Goal: Task Accomplishment & Management: Use online tool/utility

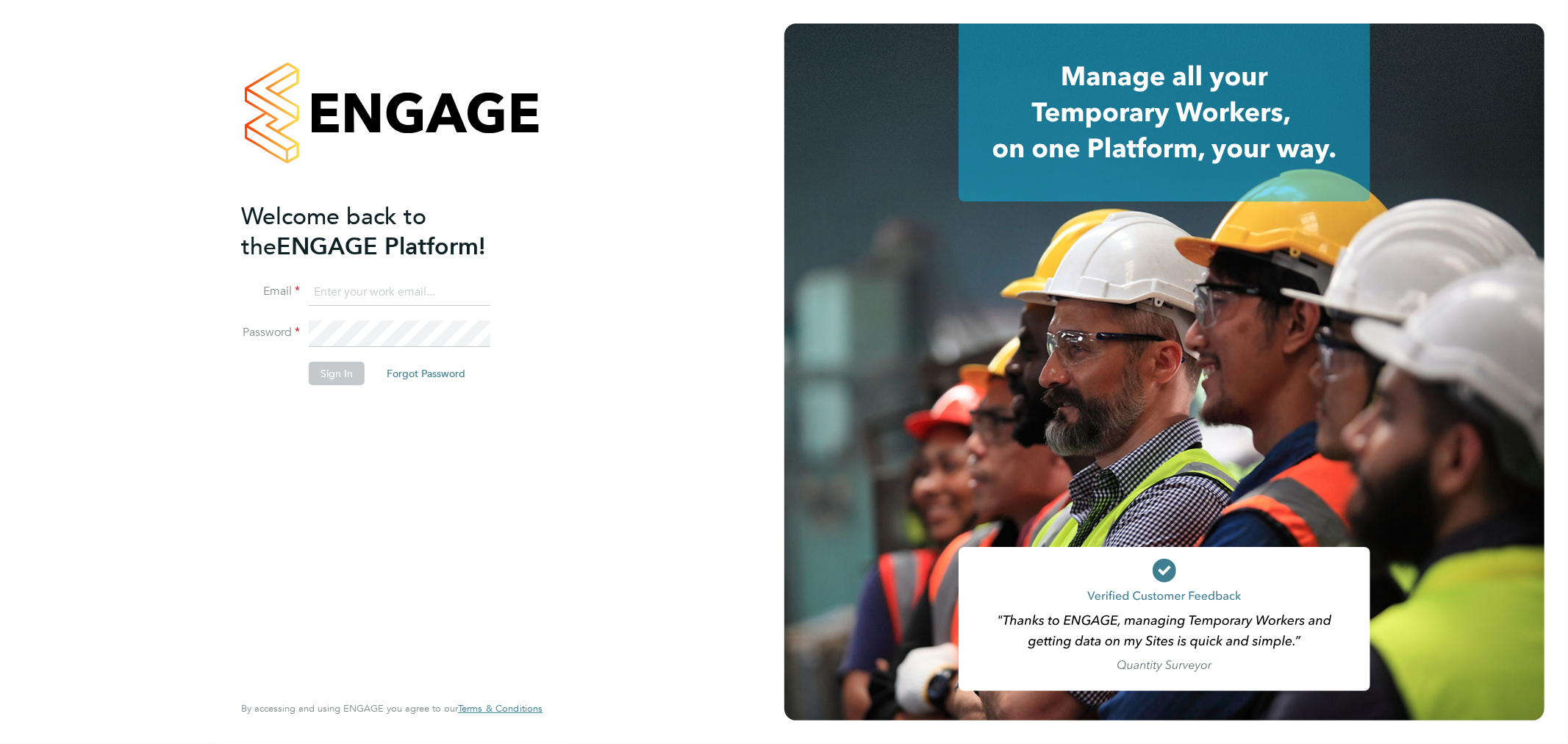
type input "bperkin@psrsolutions.co.uk"
click at [347, 369] on button "Sign In" at bounding box center [336, 374] width 56 height 24
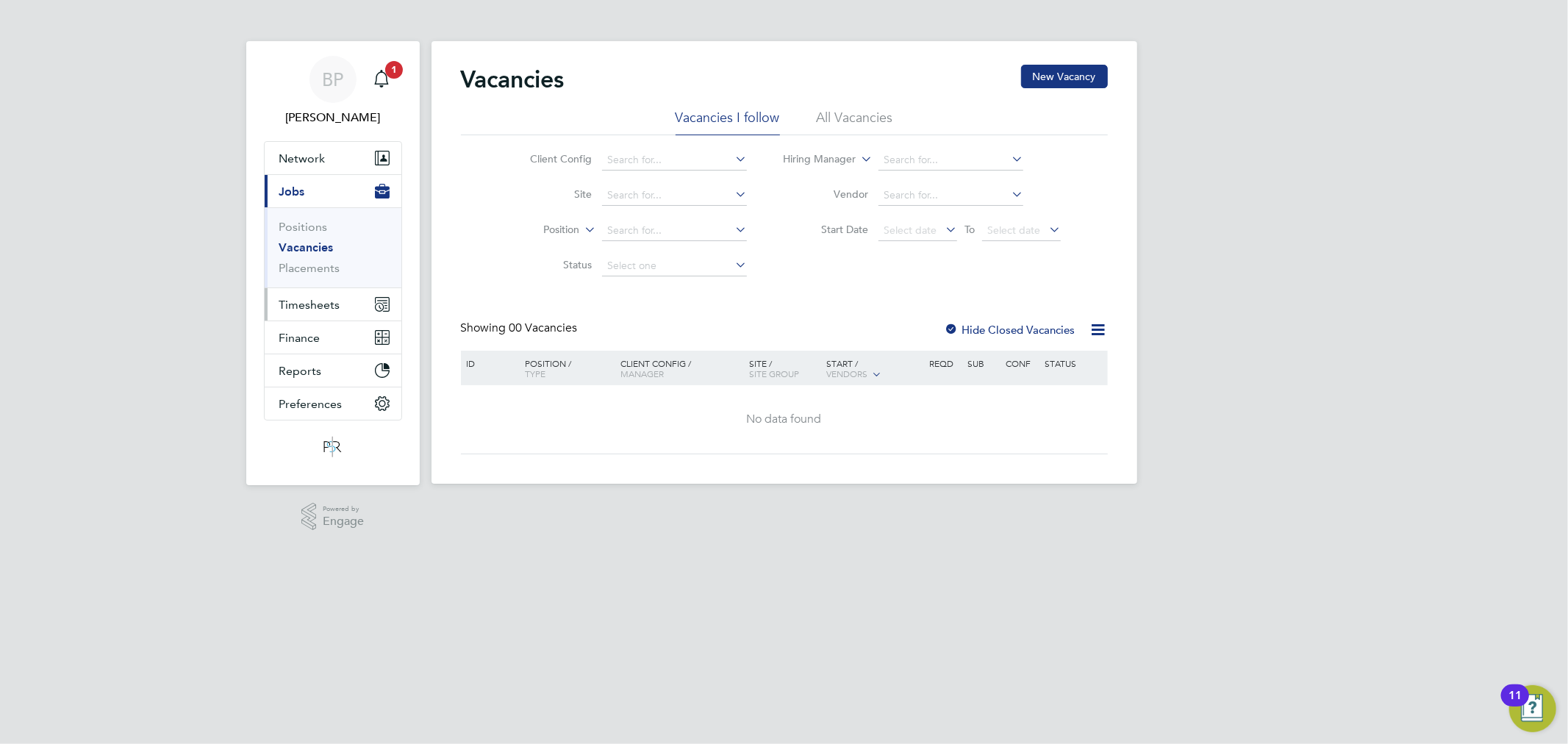
click at [347, 296] on button "Timesheets" at bounding box center [333, 305] width 137 height 32
click at [317, 253] on link "Timesheets" at bounding box center [309, 260] width 61 height 14
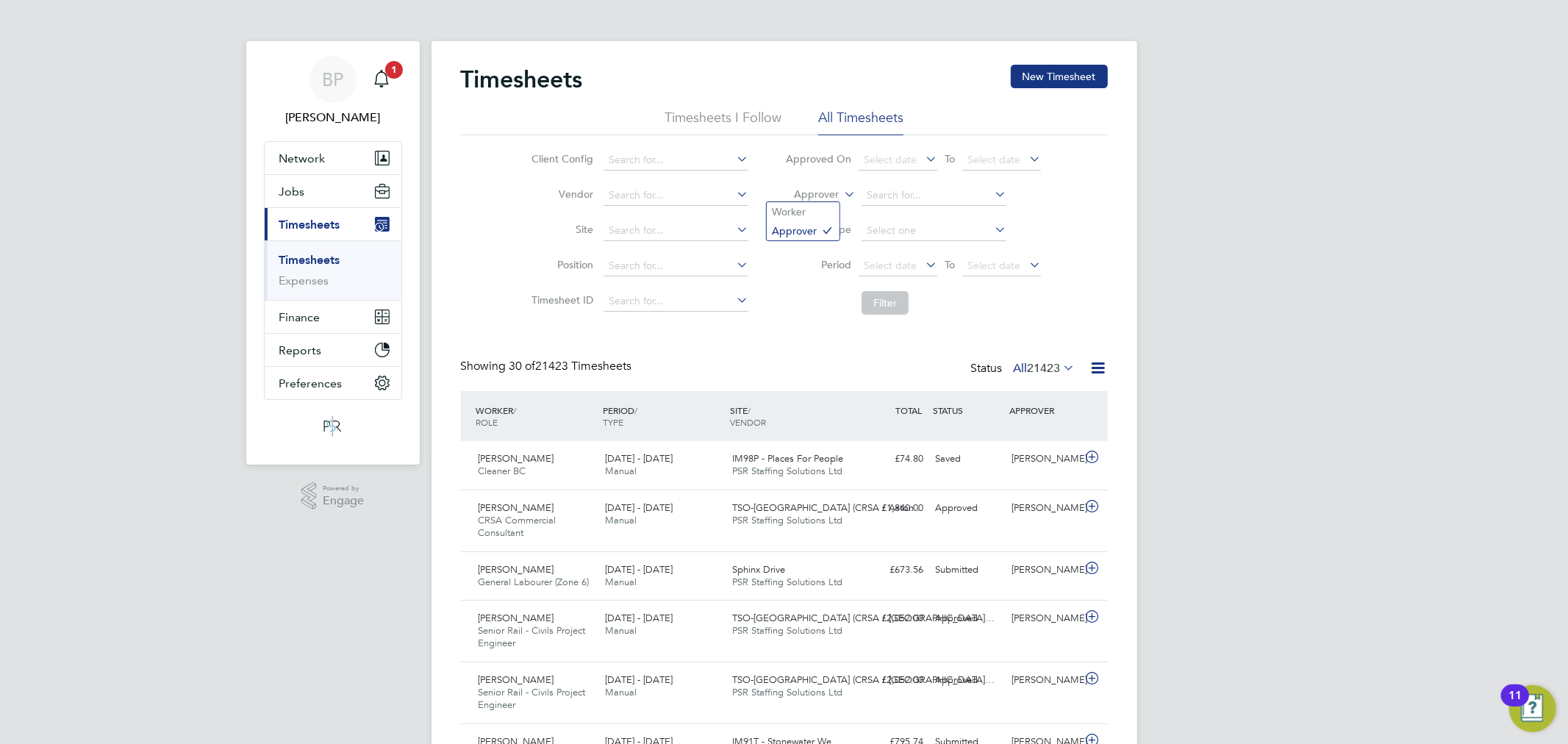
click at [830, 189] on label "Approver" at bounding box center [805, 194] width 66 height 14
